Goal: Information Seeking & Learning: Check status

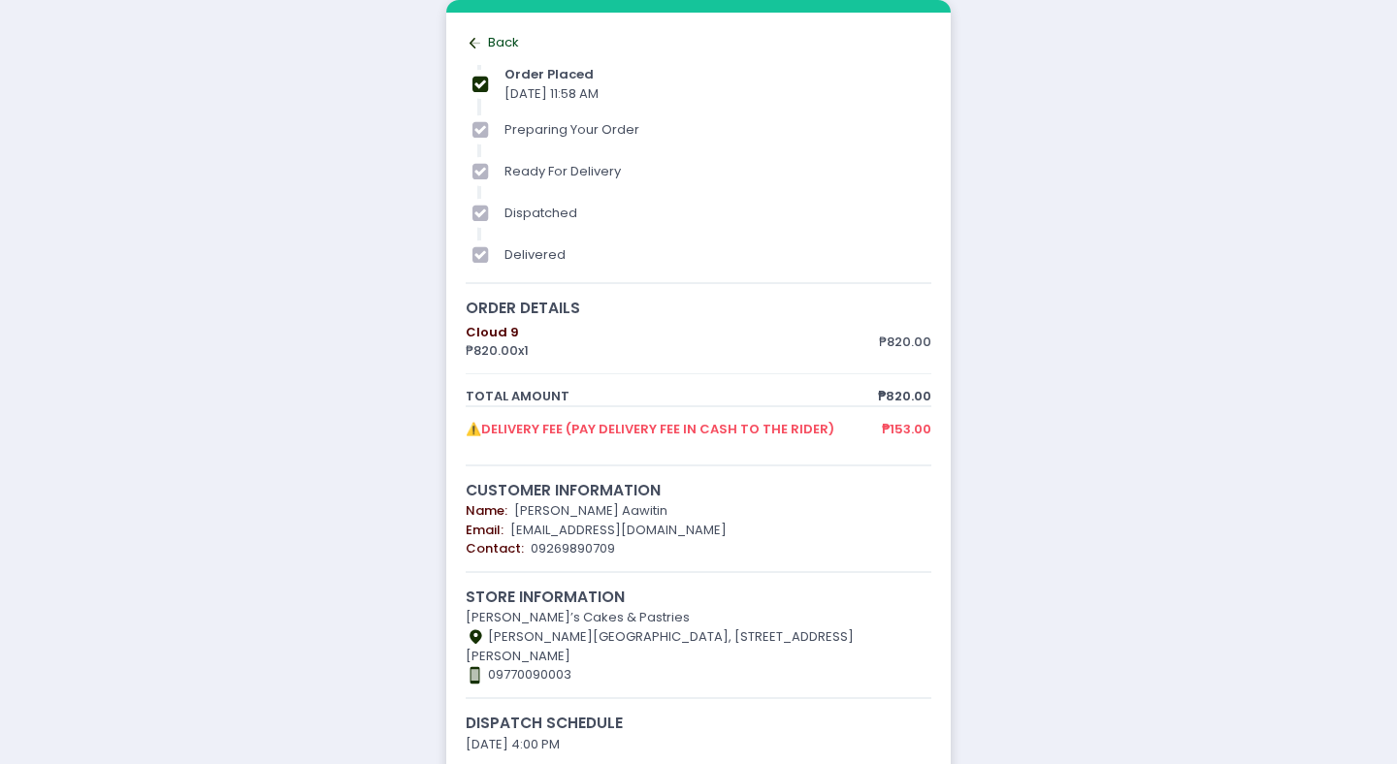
click at [474, 46] on icon "Back to home Created with Sketch." at bounding box center [475, 43] width 19 height 19
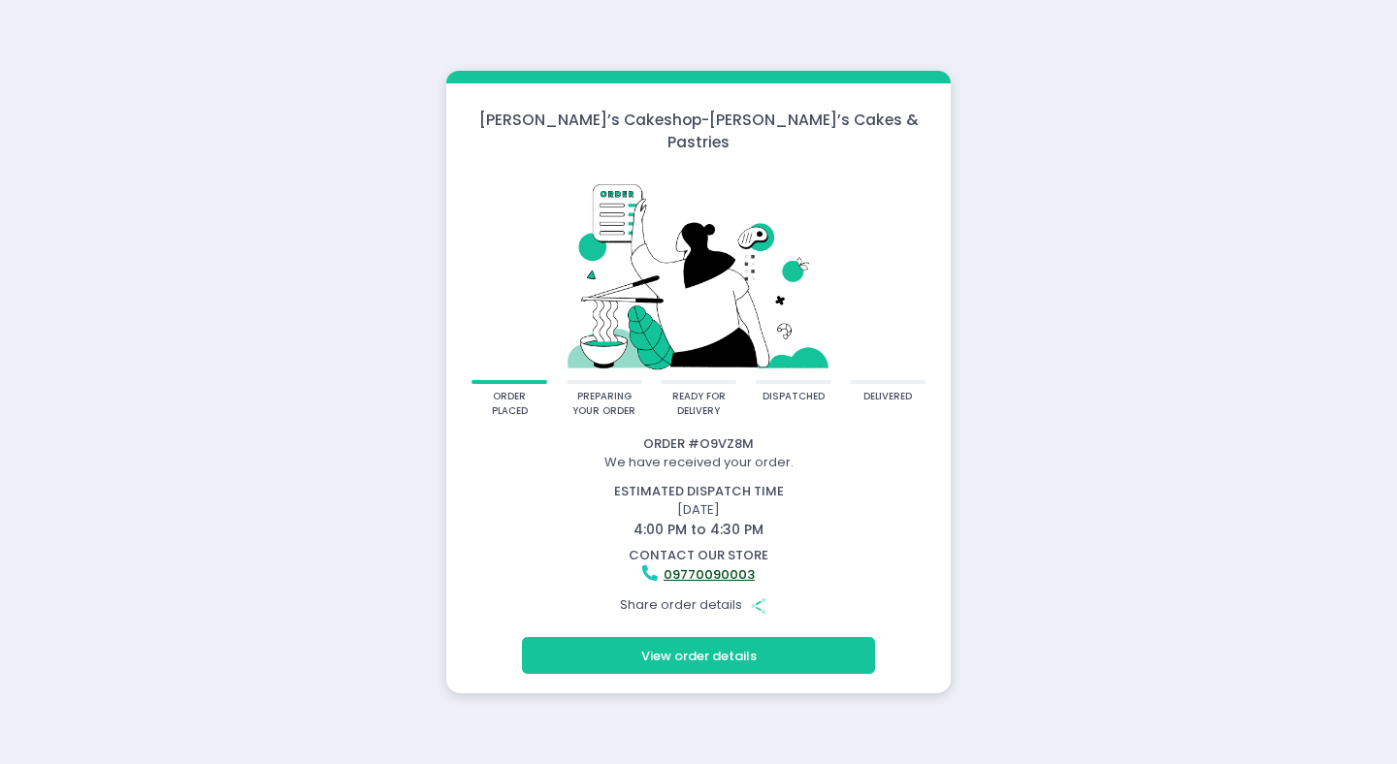
click at [807, 639] on button "View order details" at bounding box center [698, 655] width 353 height 37
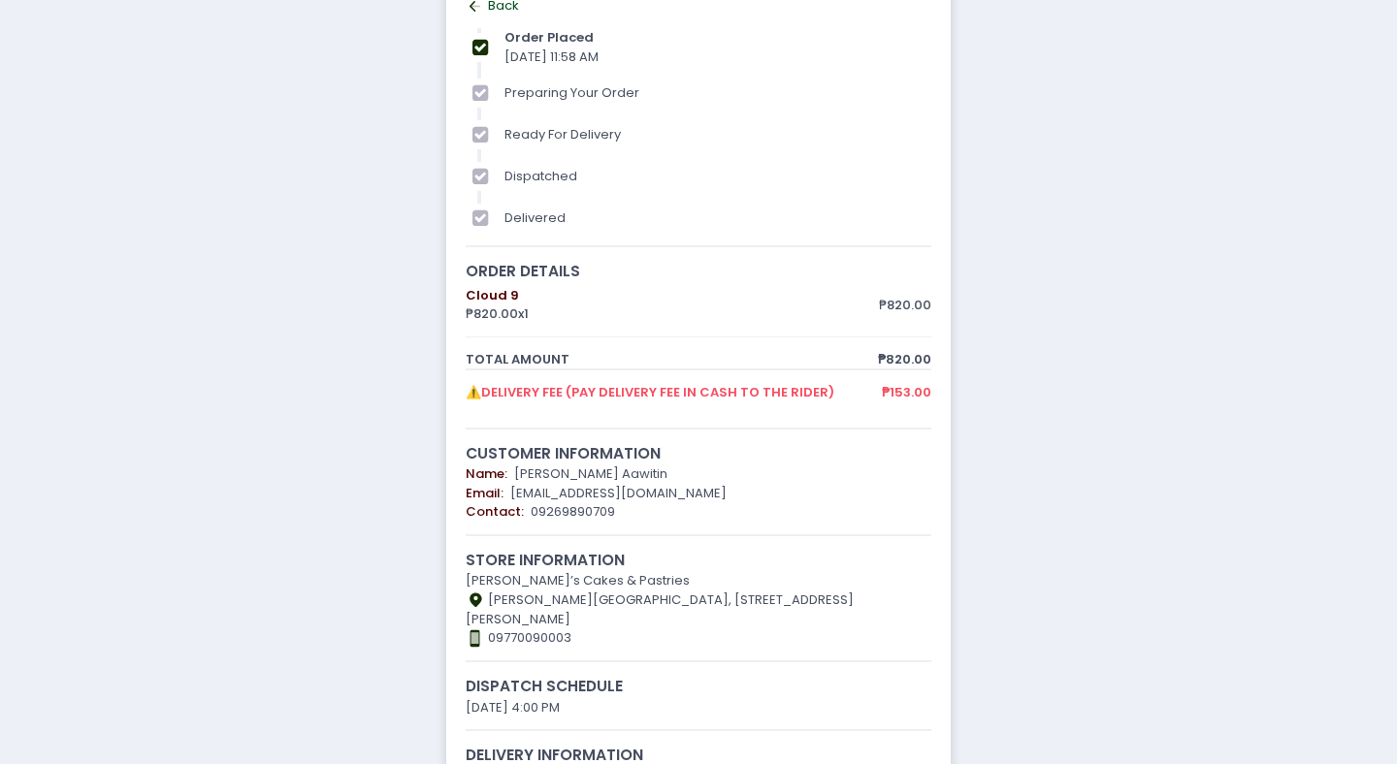
scroll to position [128, 0]
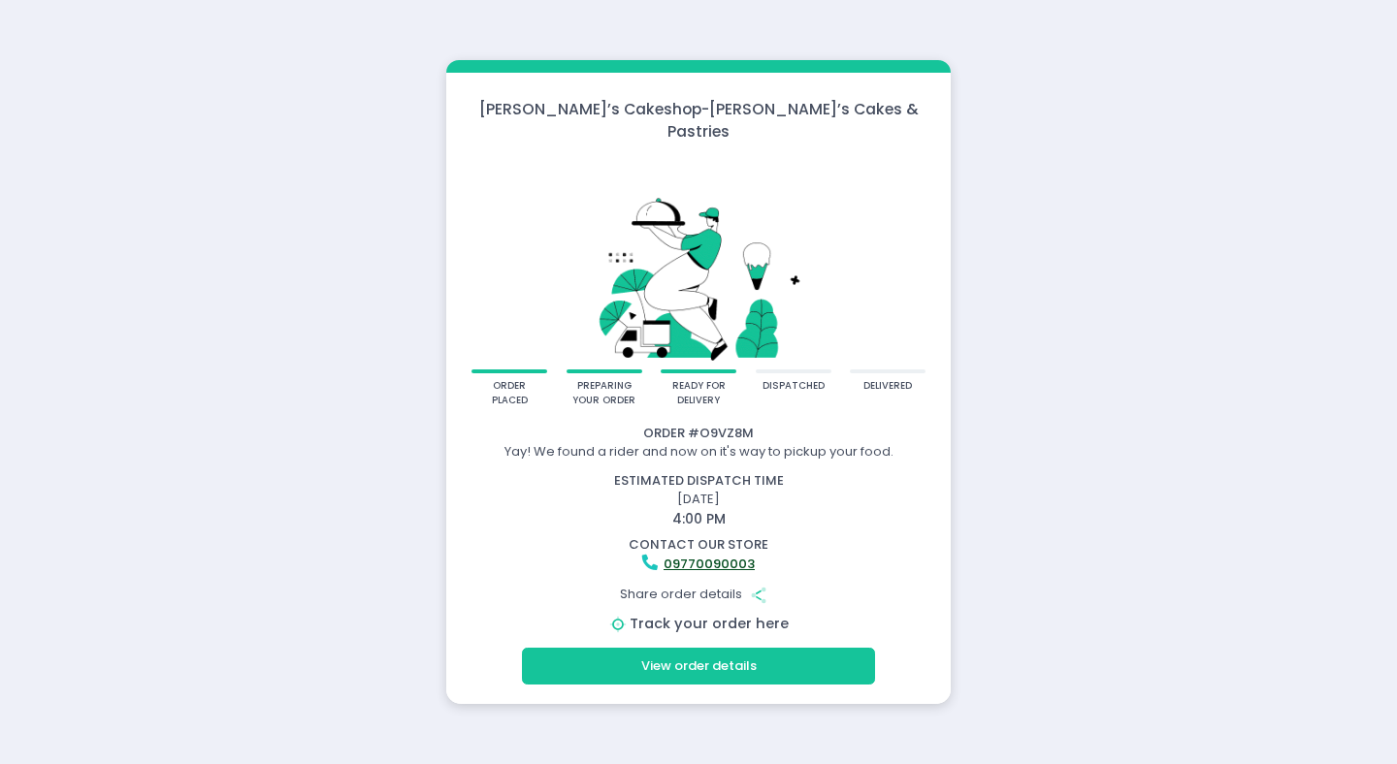
click at [703, 614] on link "Track your order here" at bounding box center [709, 623] width 159 height 19
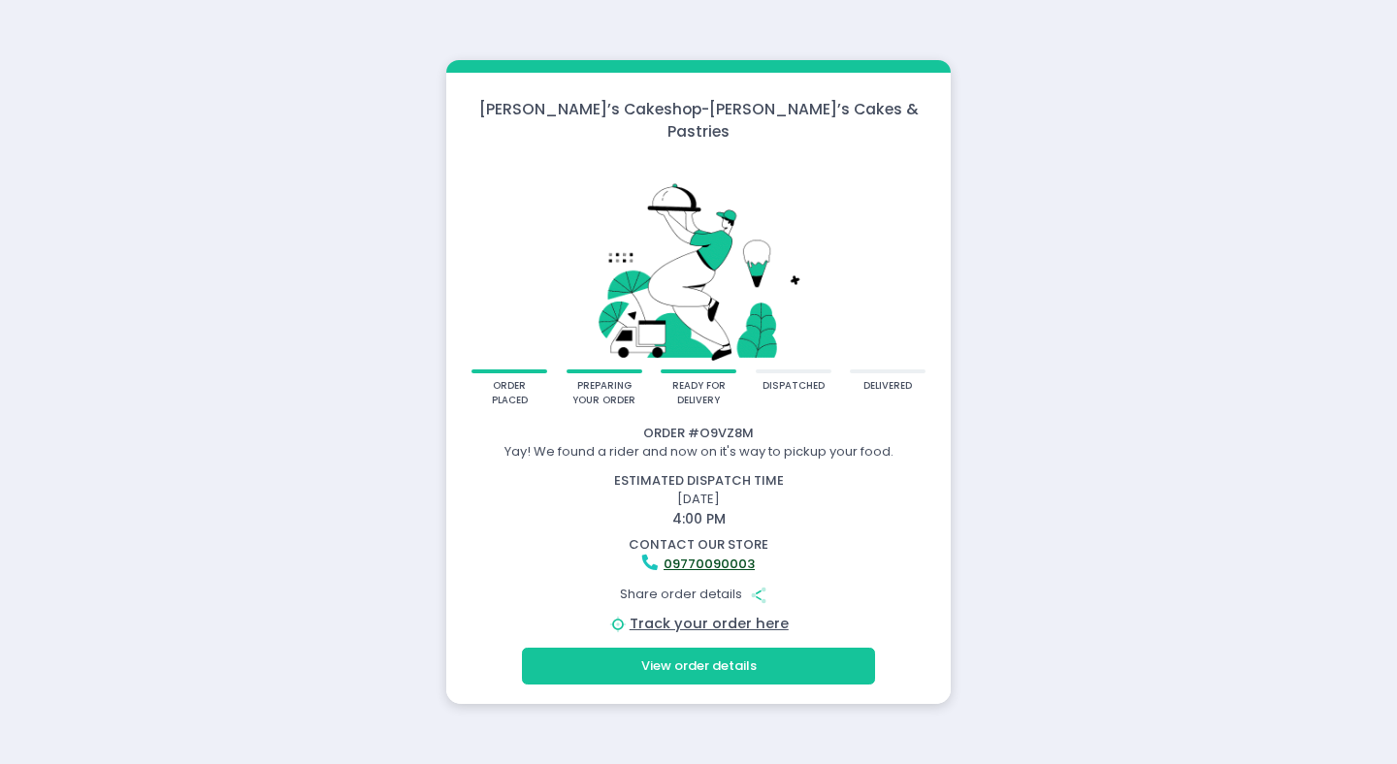
click at [711, 657] on button "View order details" at bounding box center [698, 666] width 353 height 37
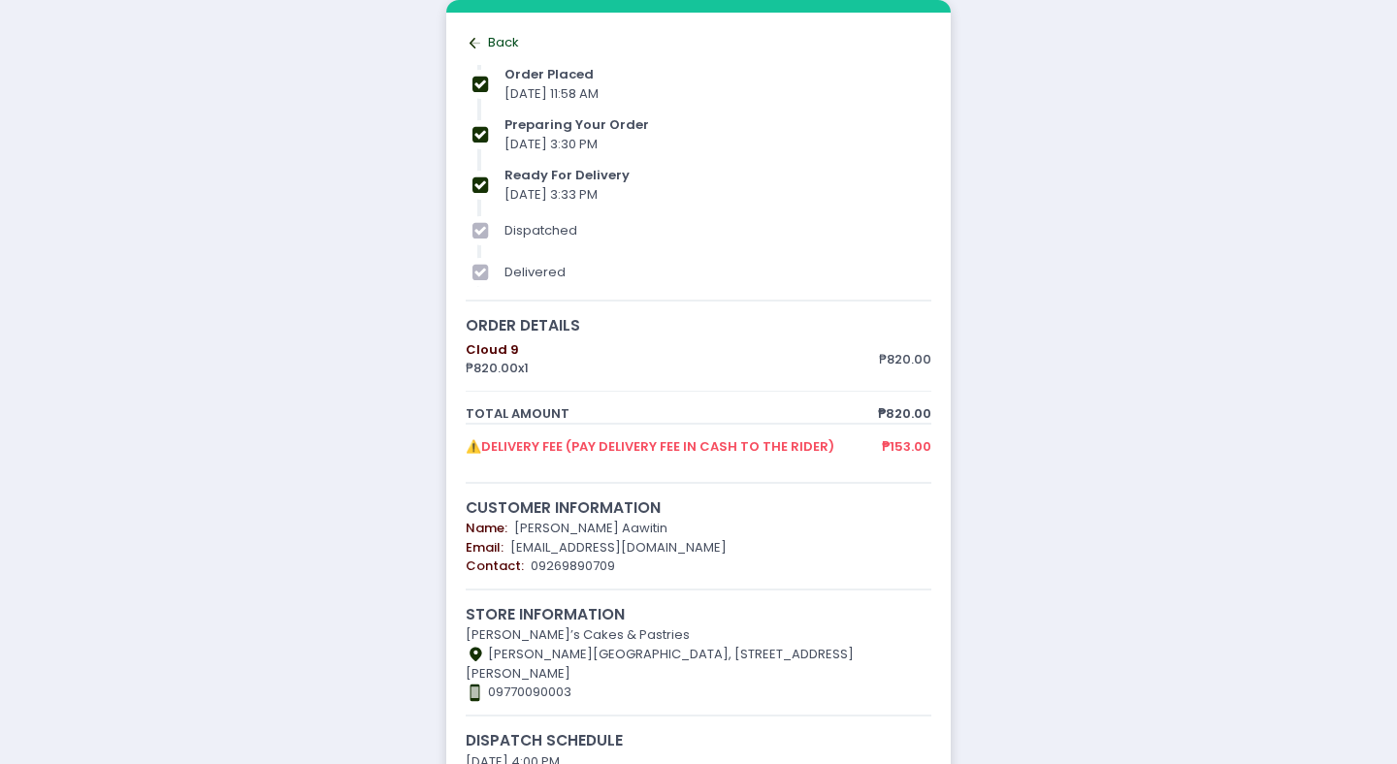
scroll to position [165, 0]
